Goal: Obtain resource: Obtain resource

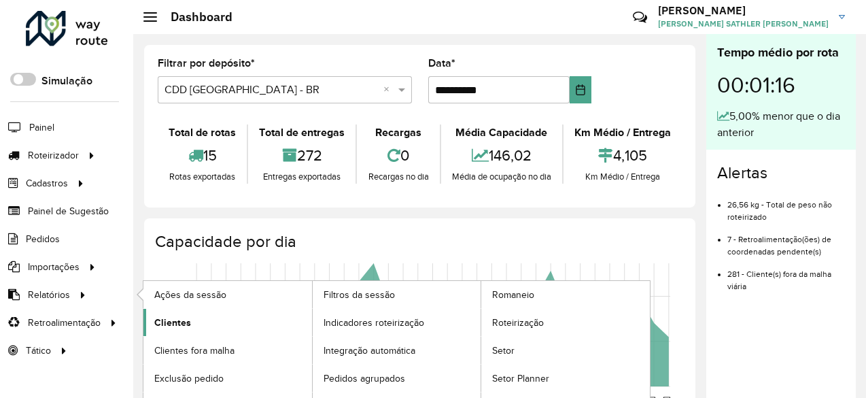
click at [161, 324] on span "Clientes" at bounding box center [172, 322] width 37 height 14
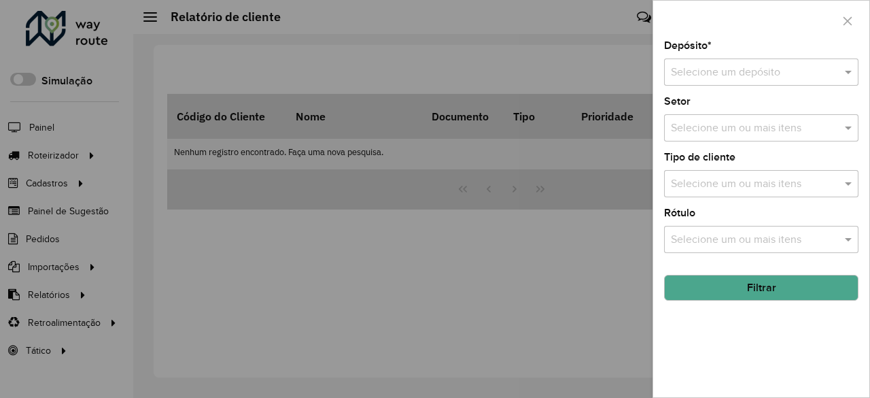
click at [739, 118] on div "Selecione um ou mais itens" at bounding box center [761, 127] width 194 height 27
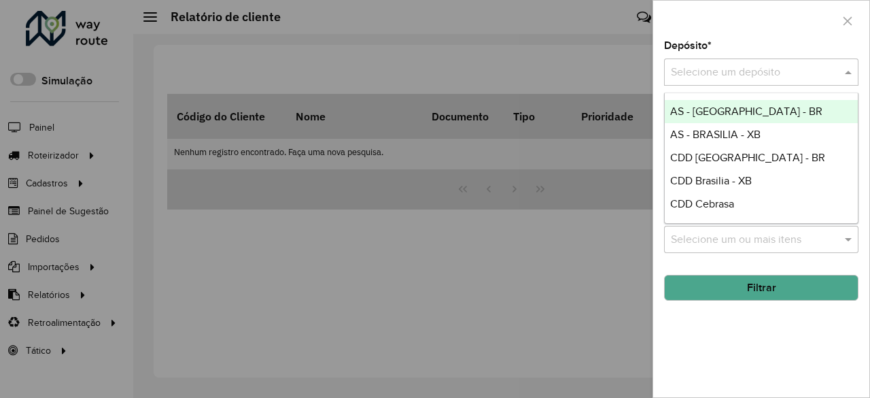
click at [726, 74] on input "text" at bounding box center [748, 73] width 154 height 16
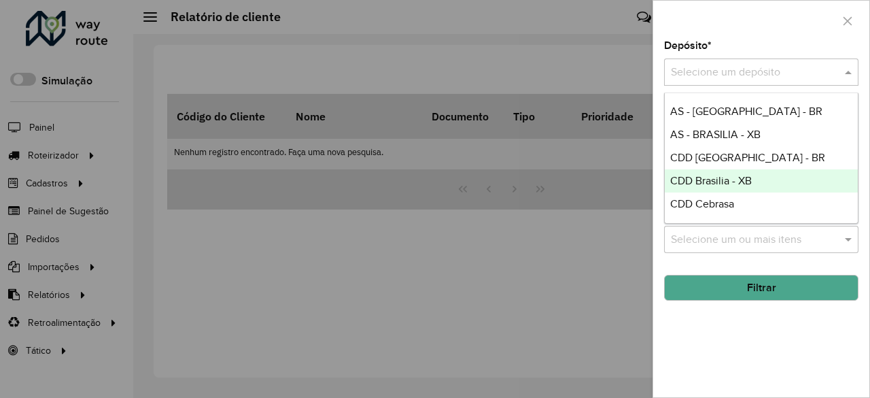
click at [727, 179] on span "CDD Brasilia - XB" at bounding box center [711, 181] width 82 height 12
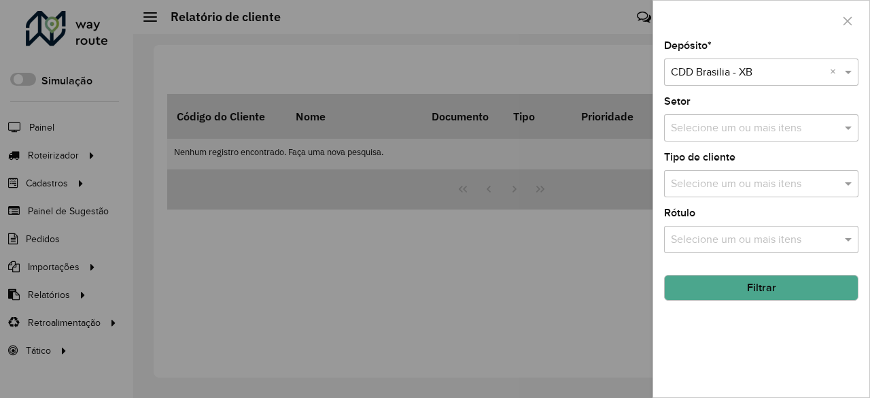
click at [755, 293] on button "Filtrar" at bounding box center [761, 288] width 194 height 26
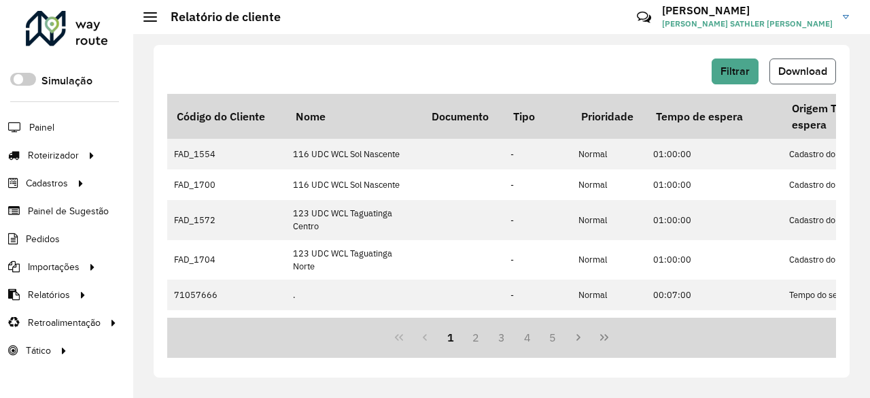
click at [780, 66] on span "Download" at bounding box center [802, 71] width 49 height 12
